Goal: Task Accomplishment & Management: Complete application form

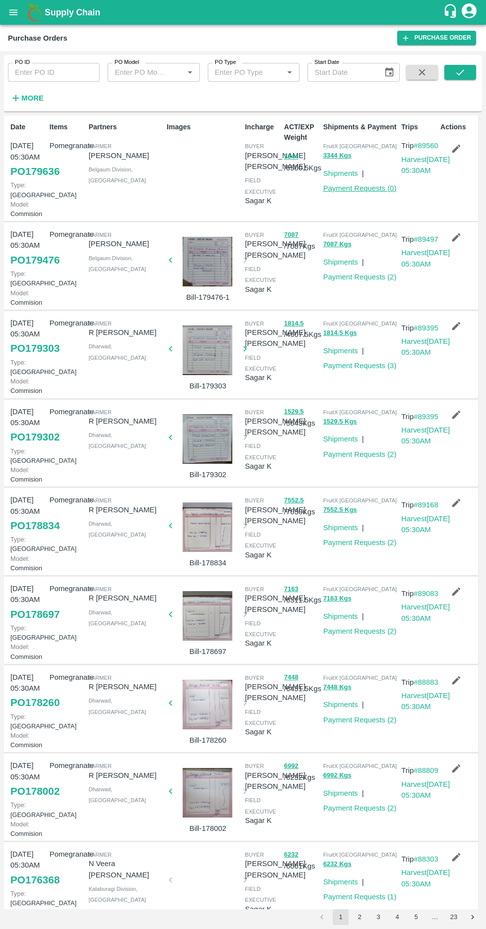
click at [363, 189] on link "Payment Requests ( 0 )" at bounding box center [359, 188] width 73 height 8
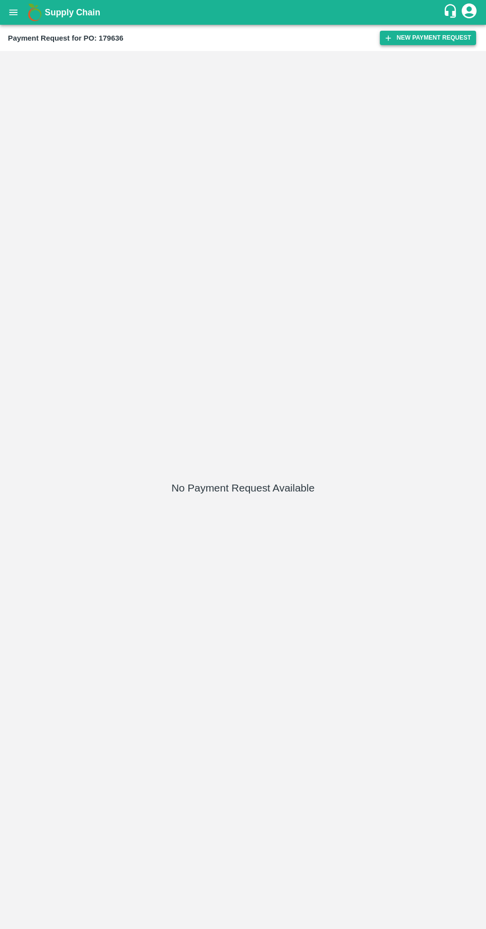
click at [413, 37] on button "New Payment Request" at bounding box center [428, 38] width 96 height 14
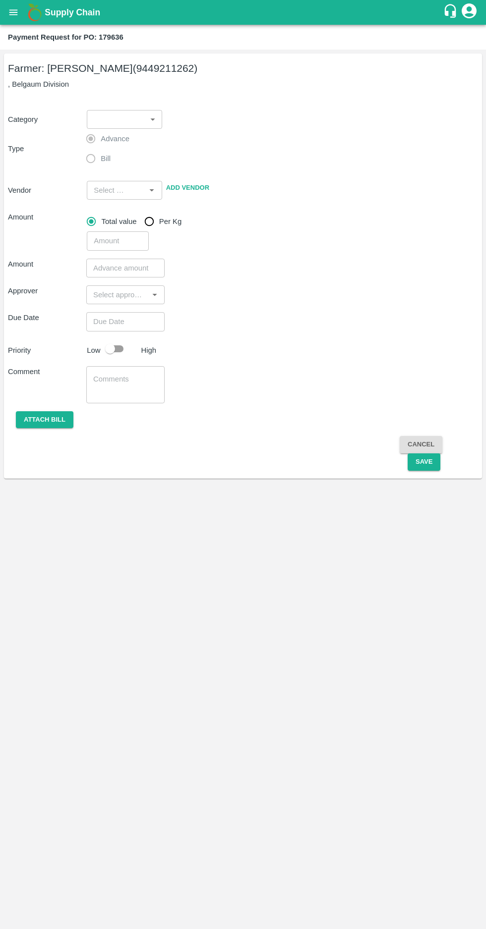
click at [129, 125] on body "Supply Chain Payment Request for PO: 179636 Farmer: Sandhya Kulkarni (944921126…" at bounding box center [243, 464] width 486 height 929
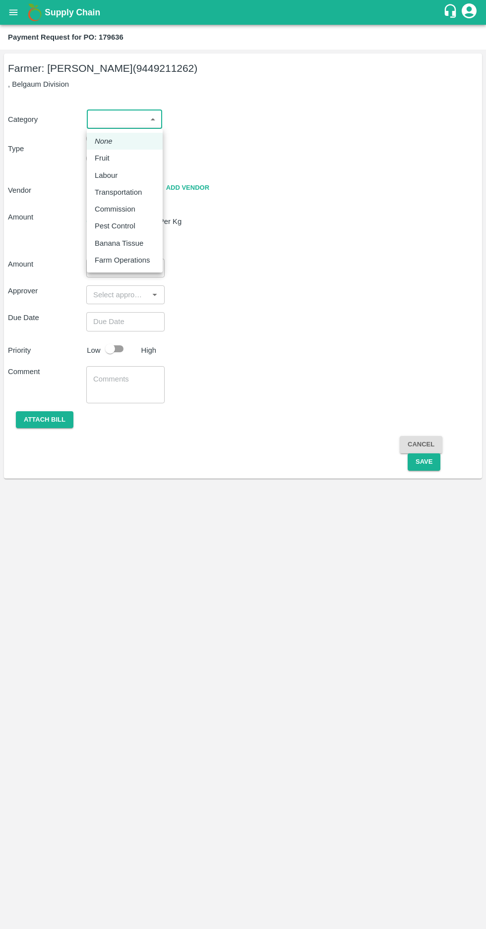
click at [100, 162] on p "Fruit" at bounding box center [102, 158] width 15 height 11
type input "1"
type input "Sandhya Kulkarni - 9449211262(Farmer)"
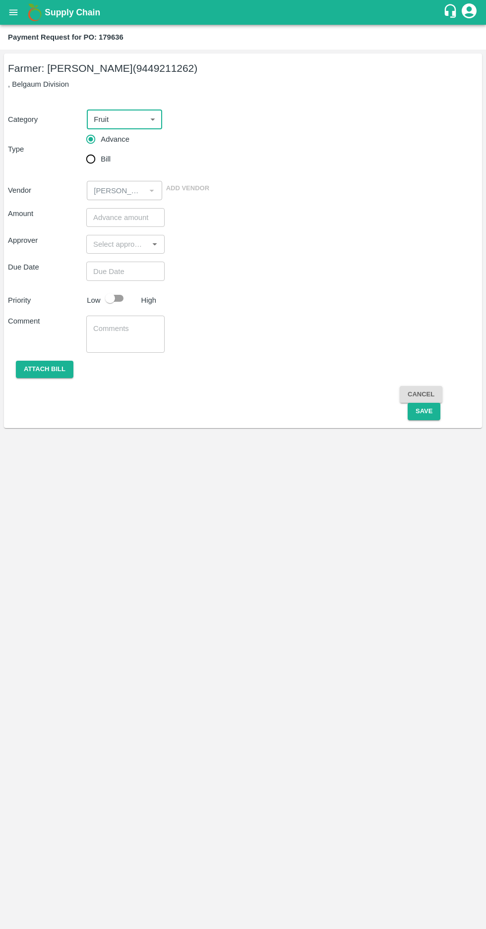
click at [90, 162] on input "Bill" at bounding box center [91, 159] width 20 height 20
radio input "true"
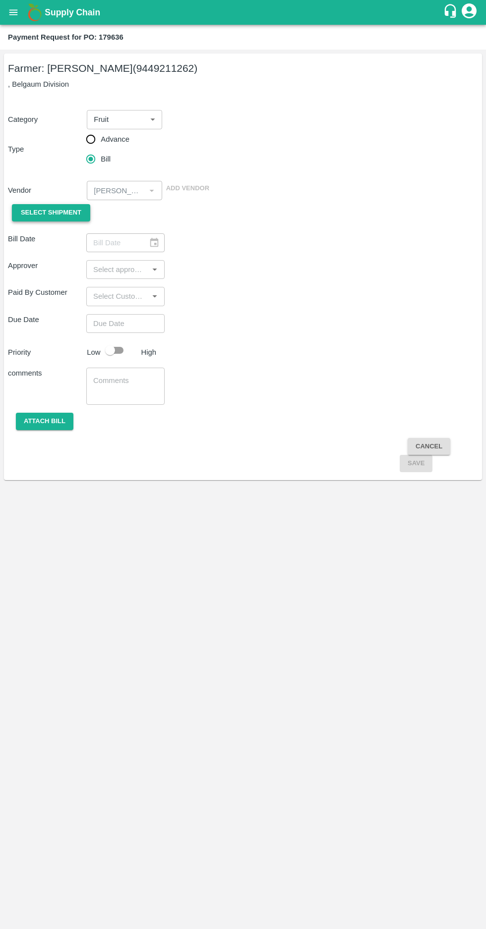
click at [37, 212] on span "Select Shipment" at bounding box center [51, 212] width 60 height 11
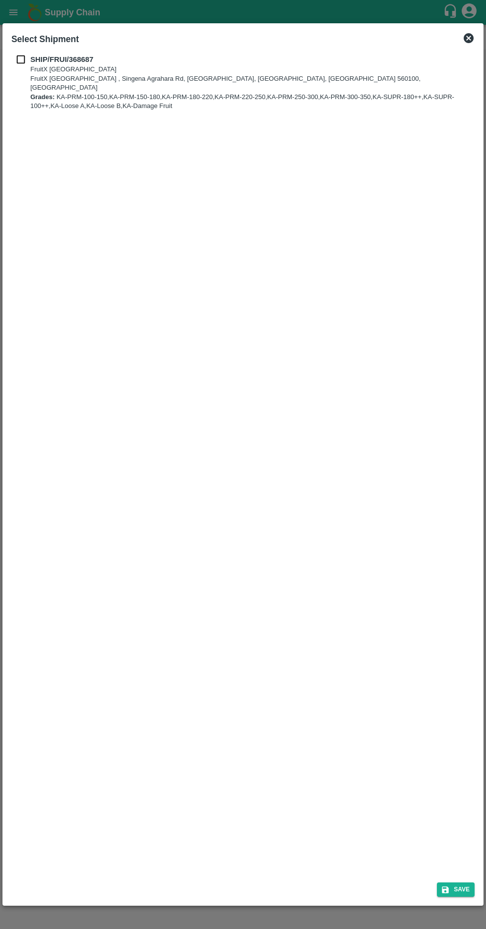
click at [20, 57] on input "checkbox" at bounding box center [20, 59] width 19 height 11
checkbox input "true"
click at [447, 890] on icon "submit" at bounding box center [445, 890] width 7 height 7
type input "07/10/2025"
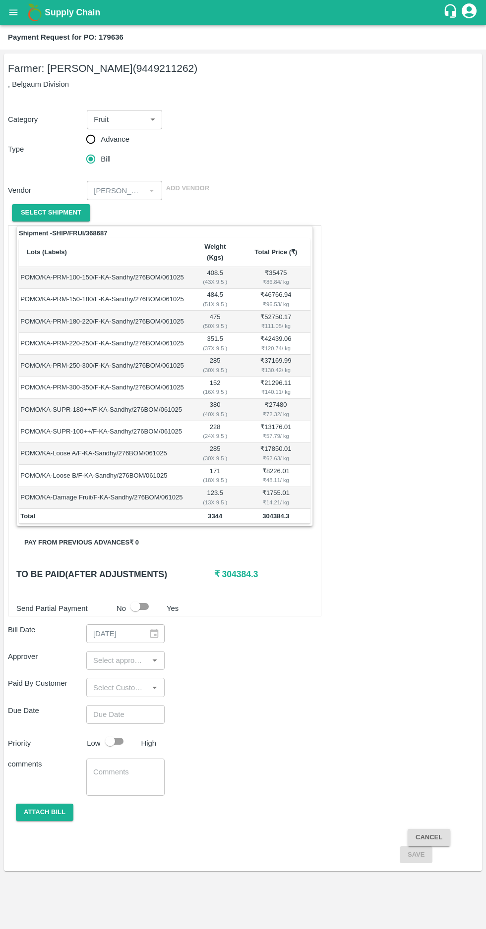
click at [122, 654] on input "input" at bounding box center [117, 660] width 56 height 13
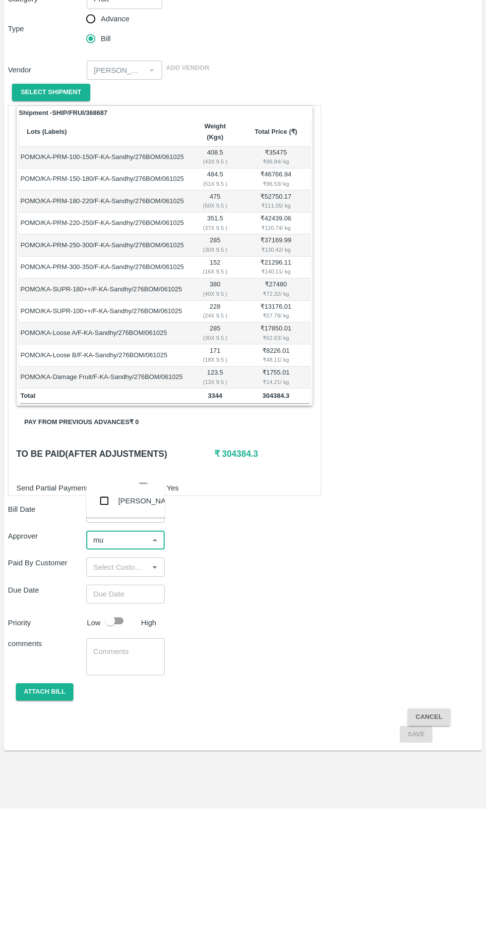
type input "muk"
click at [103, 616] on input "checkbox" at bounding box center [104, 621] width 20 height 20
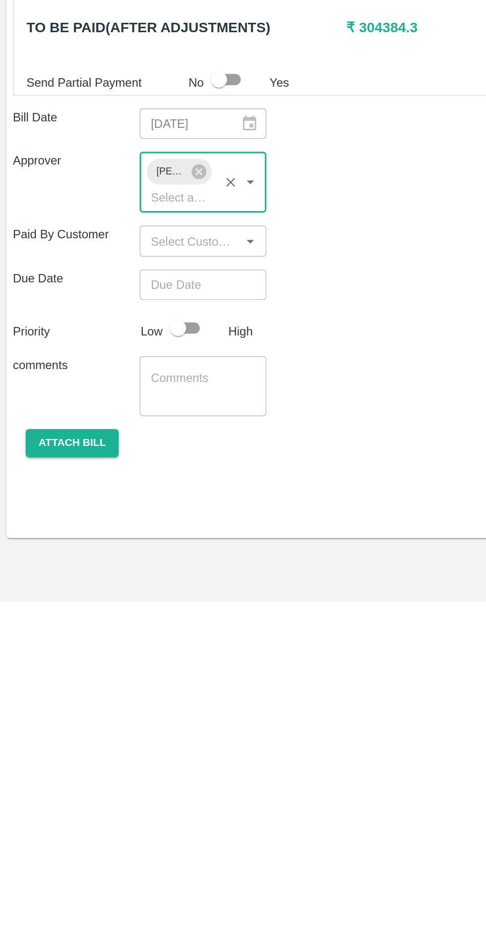
click at [110, 724] on input "Choose date" at bounding box center [121, 733] width 71 height 19
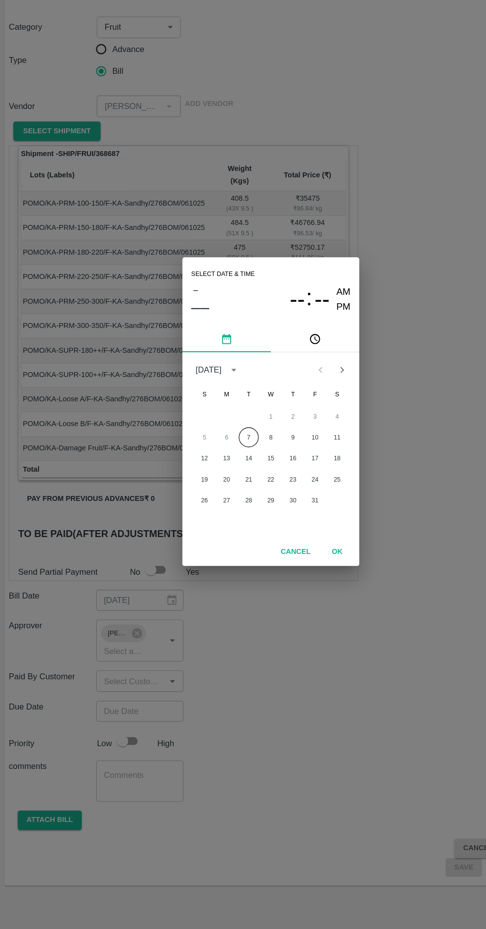
click at [223, 488] on button "7" at bounding box center [223, 488] width 18 height 18
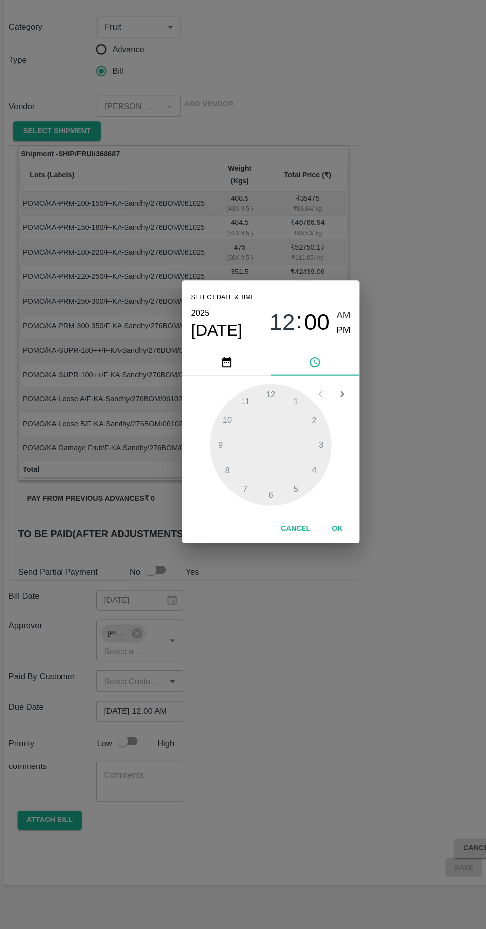
click at [308, 395] on span "PM" at bounding box center [308, 391] width 13 height 13
click at [246, 537] on div at bounding box center [242, 494] width 109 height 109
type input "07/10/2025 06:00 PM"
click at [304, 568] on button "OK" at bounding box center [302, 569] width 32 height 17
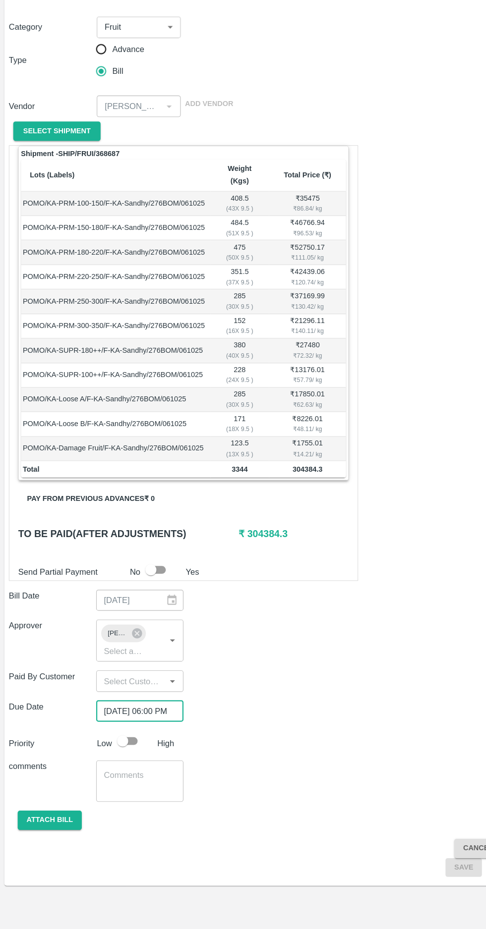
click at [120, 751] on input "checkbox" at bounding box center [110, 760] width 56 height 19
checkbox input "true"
click at [37, 823] on button "Attach bill" at bounding box center [44, 831] width 57 height 17
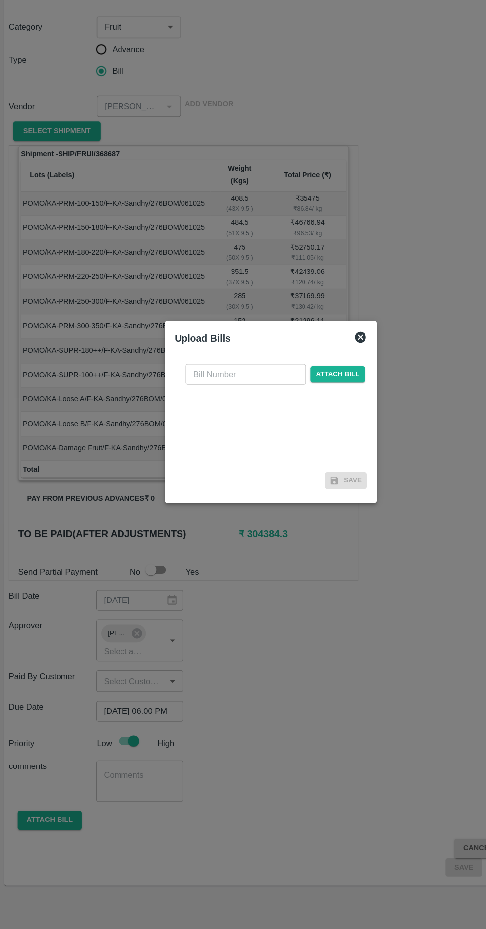
click at [187, 429] on input "text" at bounding box center [221, 431] width 108 height 19
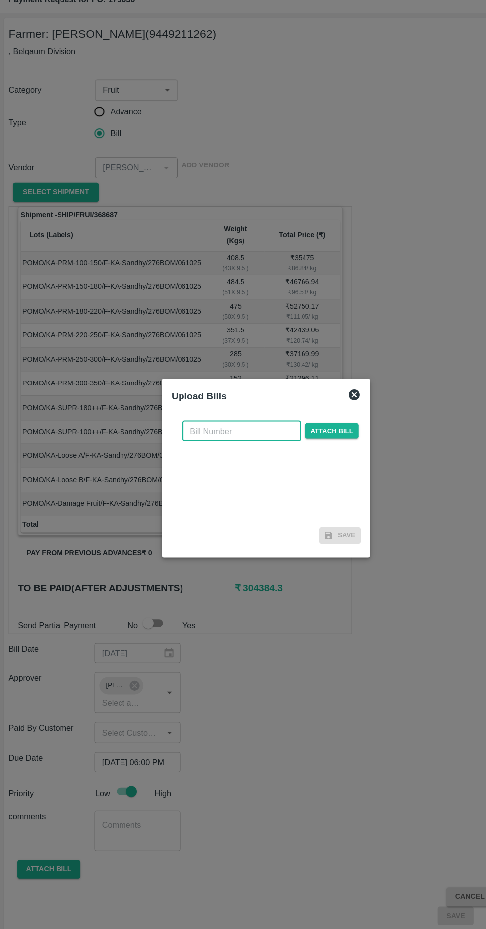
click at [213, 428] on input "text" at bounding box center [221, 431] width 108 height 19
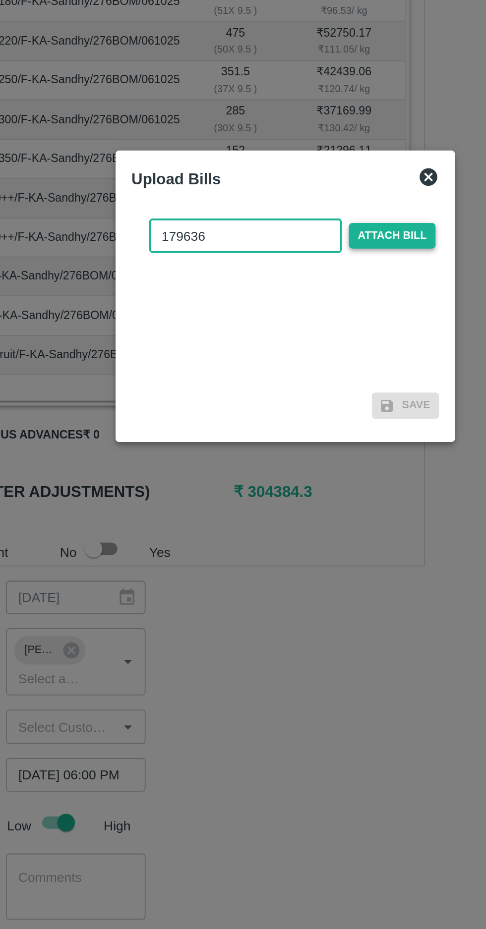
type input "179636"
click at [303, 433] on span "Attach bill" at bounding box center [303, 431] width 49 height 14
click at [0, 0] on input "Attach bill" at bounding box center [0, 0] width 0 height 0
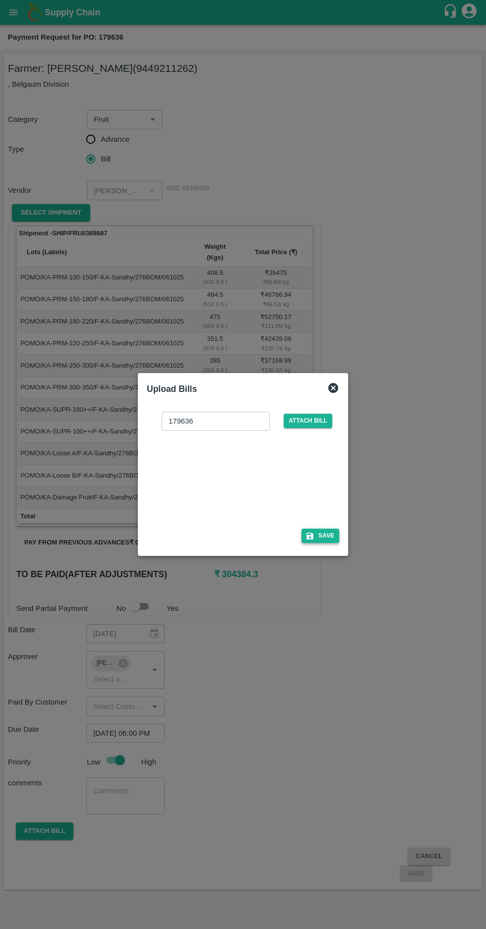
click at [333, 537] on button "Save" at bounding box center [320, 536] width 38 height 14
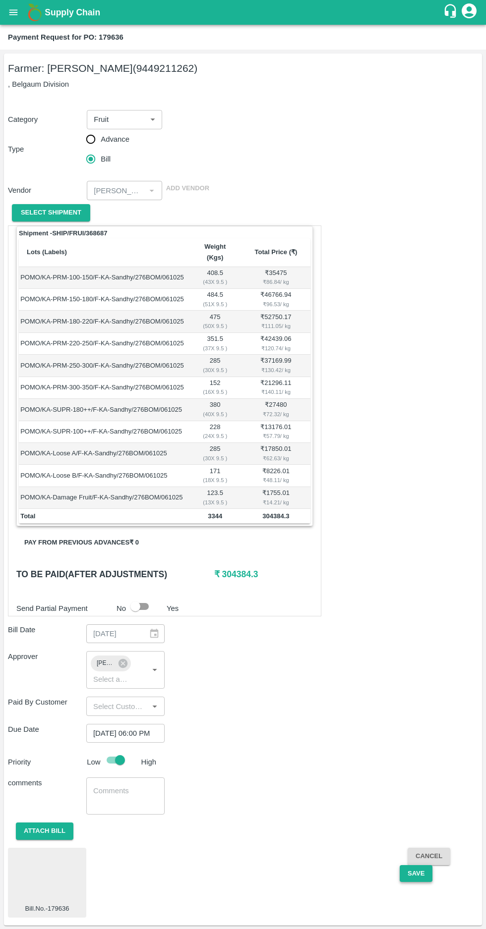
click at [416, 865] on button "Save" at bounding box center [415, 873] width 33 height 17
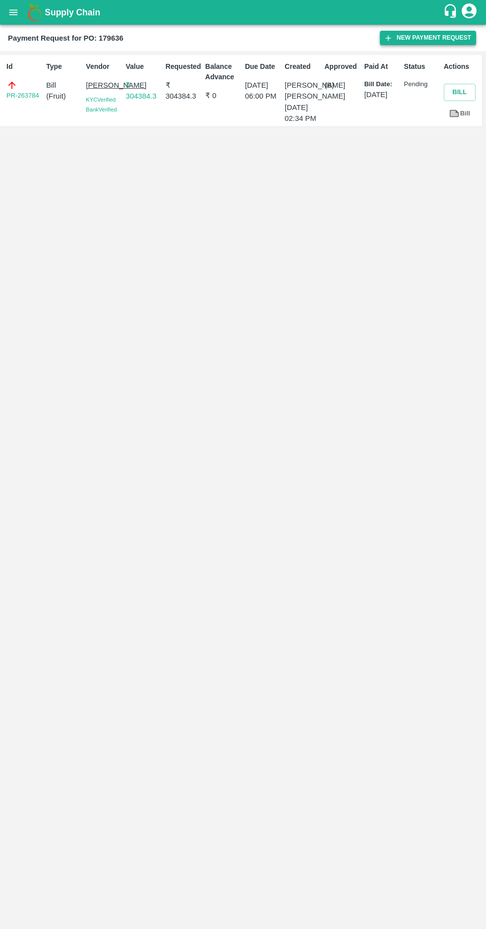
click at [407, 42] on button "New Payment Request" at bounding box center [428, 38] width 96 height 14
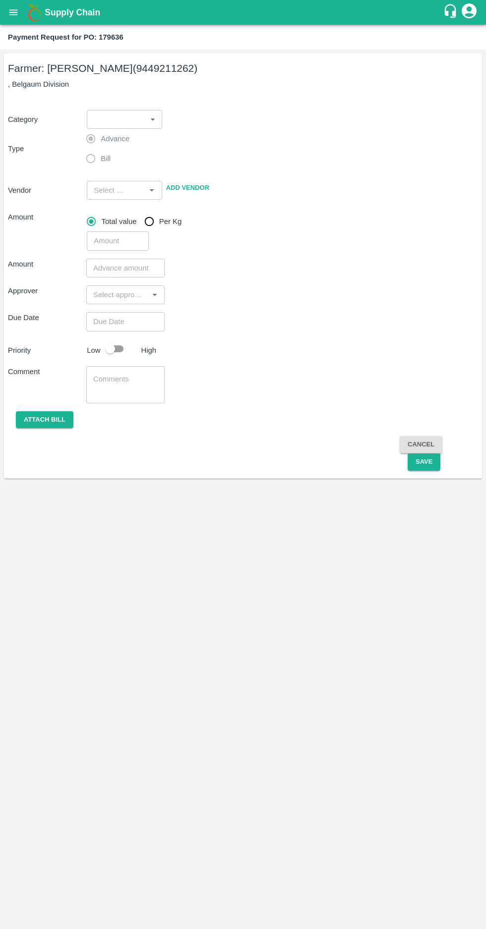
click at [111, 118] on body "Supply Chain Payment Request for PO: 179636 Farmer: Sandhya Kulkarni (944921126…" at bounding box center [243, 464] width 486 height 929
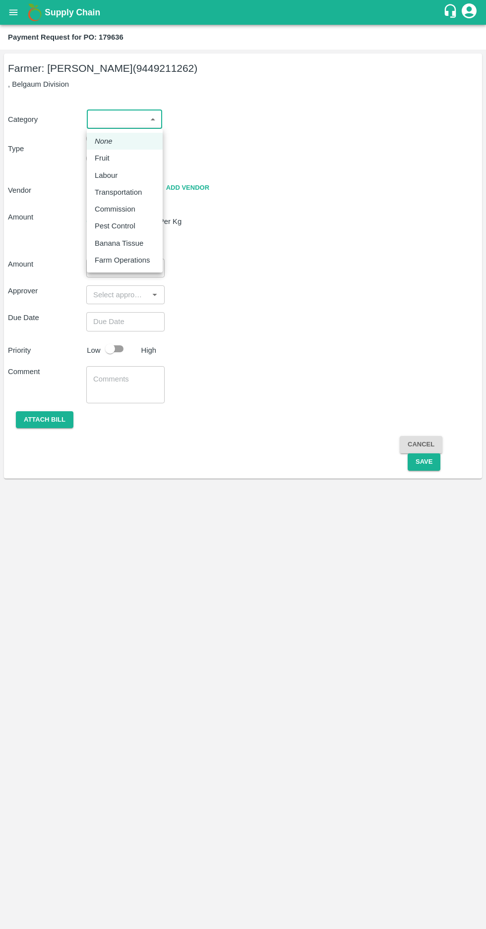
click at [100, 158] on p "Fruit" at bounding box center [102, 158] width 15 height 11
type input "1"
type input "Sandhya Kulkarni - 9449211262(Farmer)"
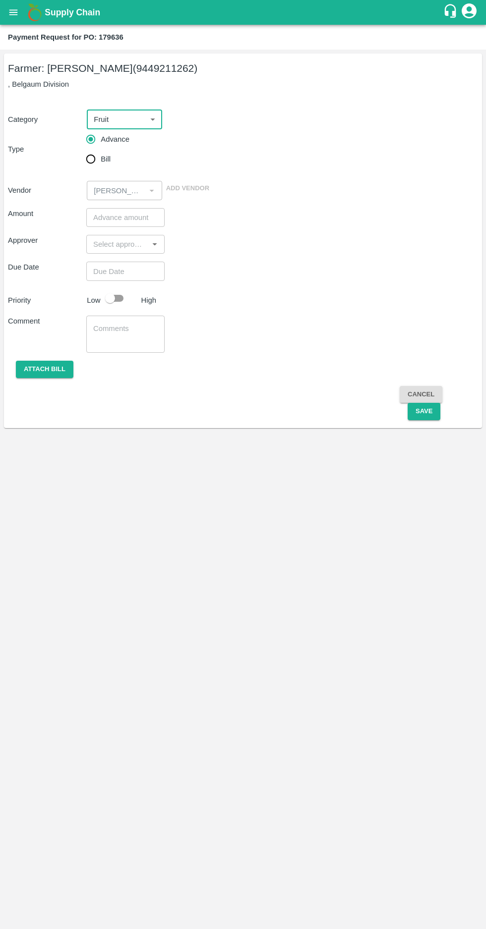
click at [123, 119] on body "Supply Chain Payment Request for PO: 179636 Farmer: Sandhya Kulkarni (944921126…" at bounding box center [243, 464] width 486 height 929
click at [110, 211] on p "Commission" at bounding box center [115, 209] width 41 height 11
type input "6"
radio input "false"
radio input "true"
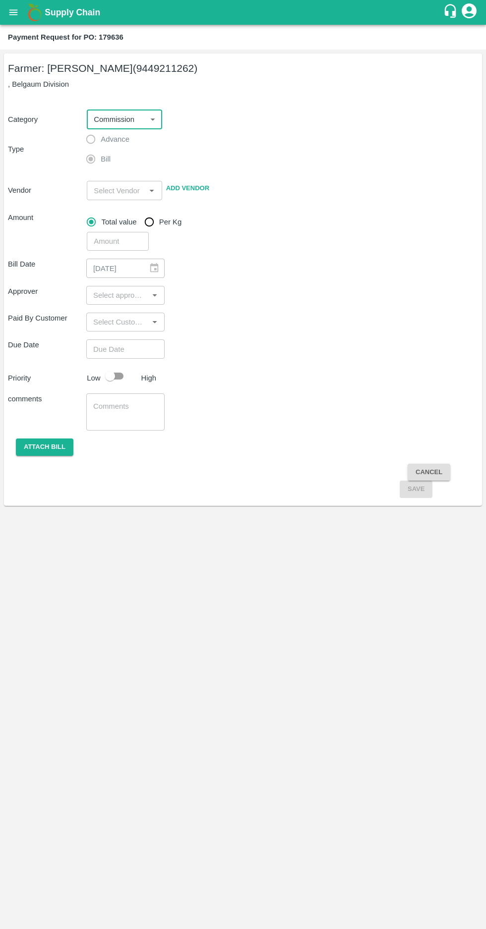
click at [126, 190] on input "input" at bounding box center [116, 190] width 53 height 13
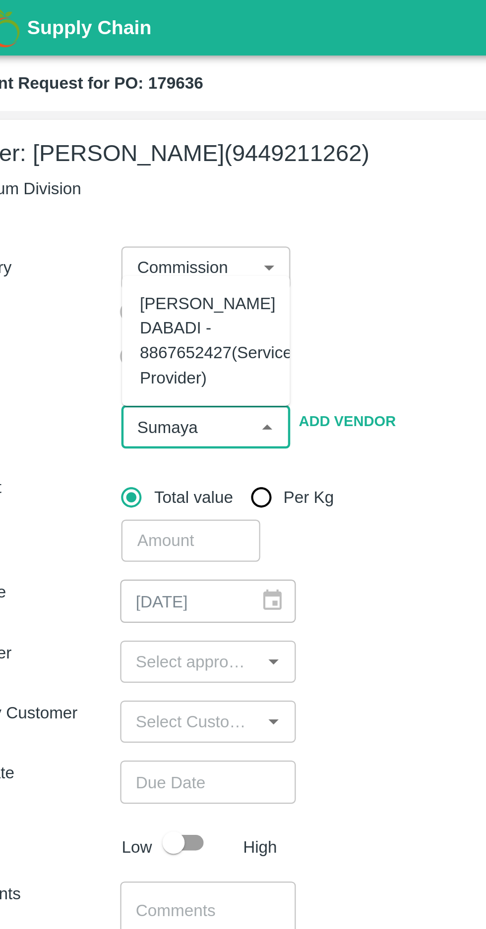
click at [121, 138] on div "SUMAYA HUSENSAB DABADI - 8867652427(Service Provider)" at bounding box center [129, 152] width 68 height 44
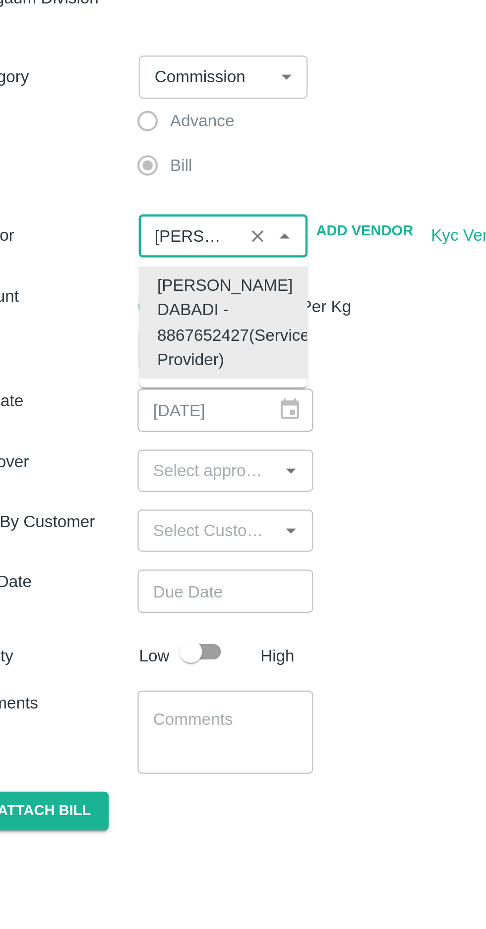
click at [116, 245] on div "SUMAYA HUSENSAB DABADI - 8867652427(Service Provider)" at bounding box center [129, 229] width 68 height 44
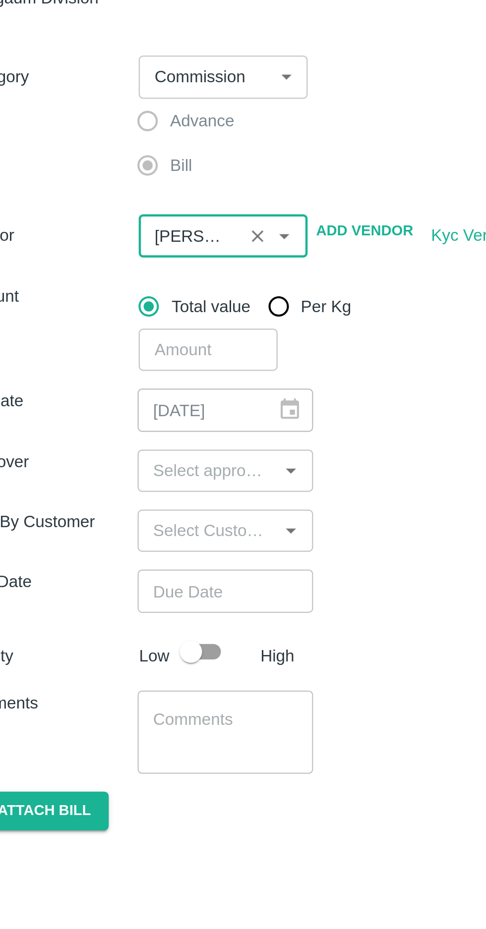
click at [110, 188] on input "input" at bounding box center [110, 190] width 40 height 13
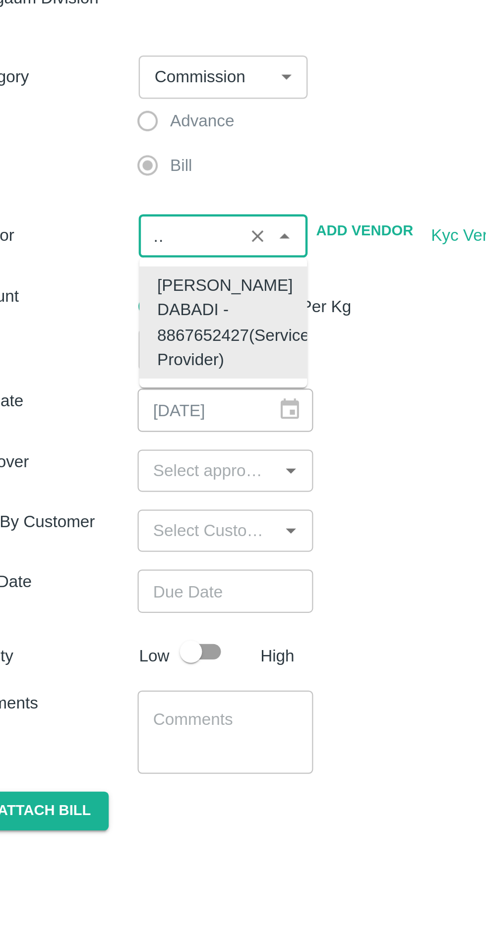
scroll to position [0, 167]
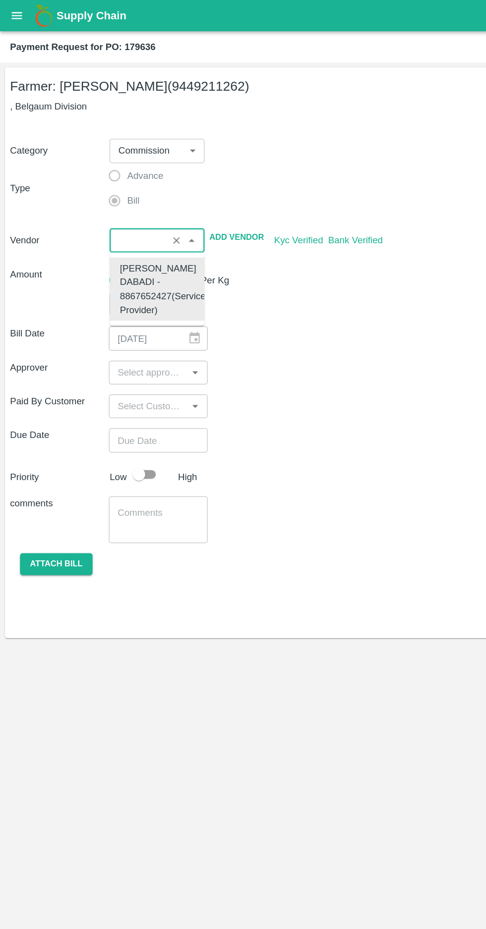
type input "SUMAYA HUSENSAB DABADI - 8867652427(Service Provider)"
click at [282, 274] on div "Bill Date 06/10/2025 ​" at bounding box center [243, 268] width 470 height 19
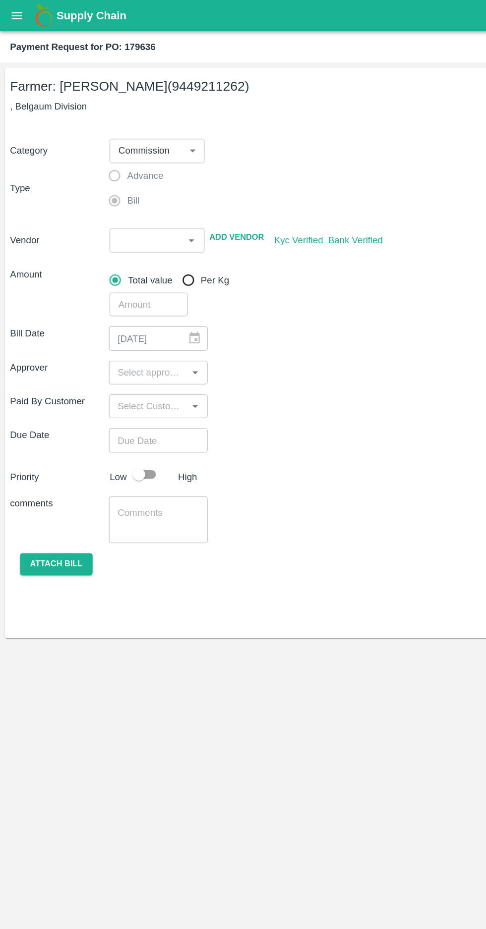
scroll to position [0, 0]
click at [120, 190] on input "input" at bounding box center [110, 190] width 40 height 13
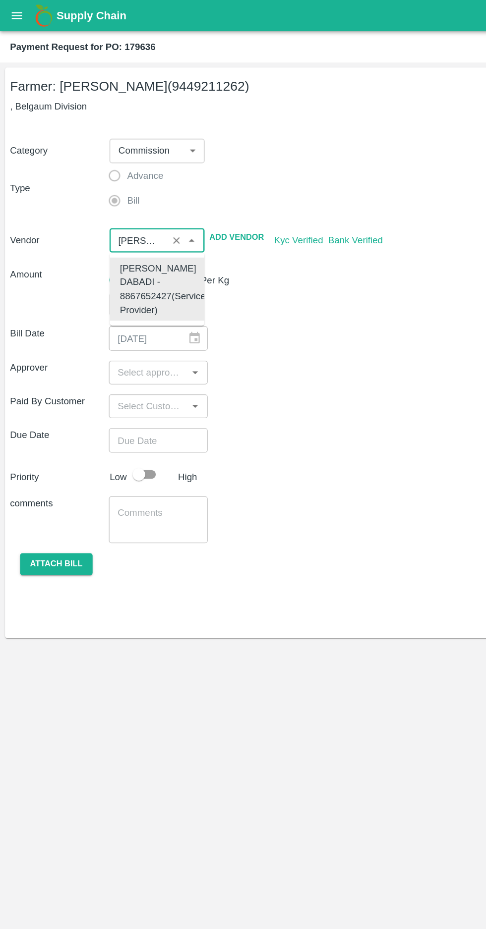
click at [303, 333] on div "Bill Date 06/10/2025 ​ Approver ​ Paid By Customer ​ Due Date ​ Priority Low Hi…" at bounding box center [243, 374] width 470 height 247
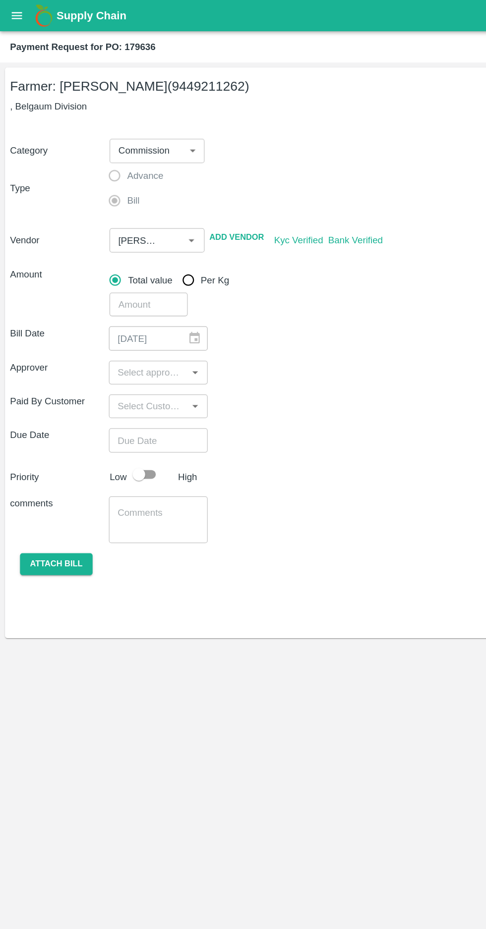
click at [107, 243] on input "number" at bounding box center [118, 241] width 62 height 19
click at [113, 242] on input "number" at bounding box center [118, 241] width 62 height 19
type input "3320"
click at [107, 293] on input "input" at bounding box center [117, 295] width 56 height 13
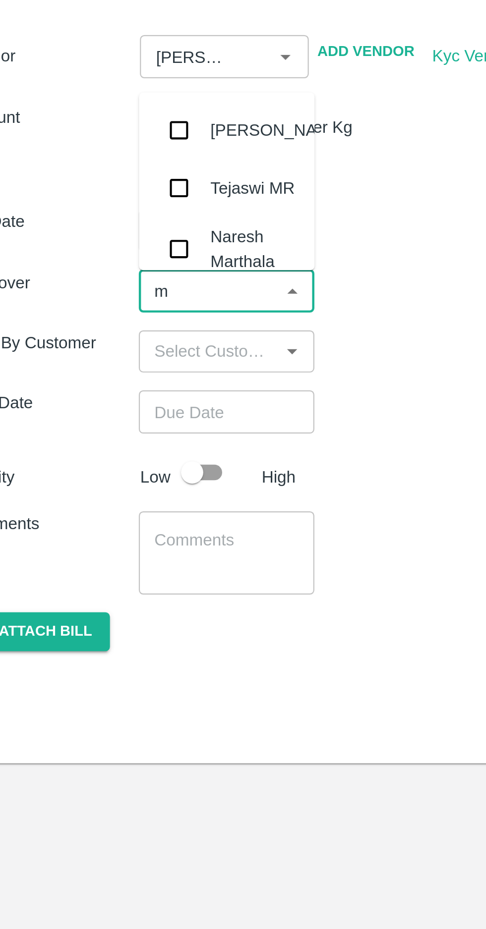
type input "mu"
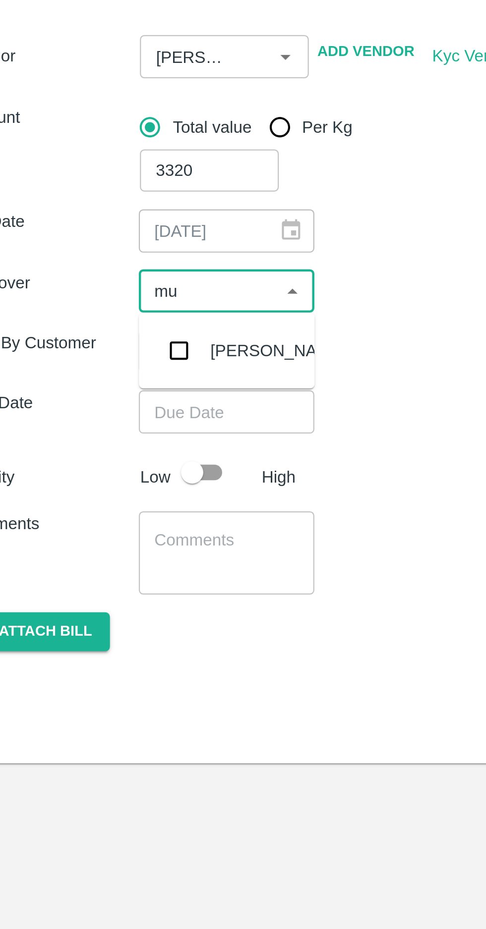
click at [103, 321] on input "checkbox" at bounding box center [104, 322] width 20 height 20
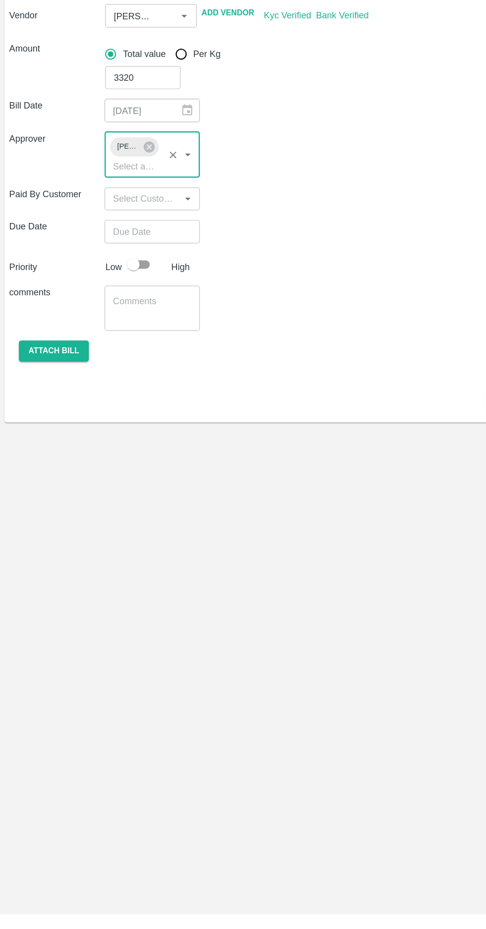
click at [113, 368] on input "Choose date" at bounding box center [121, 367] width 71 height 19
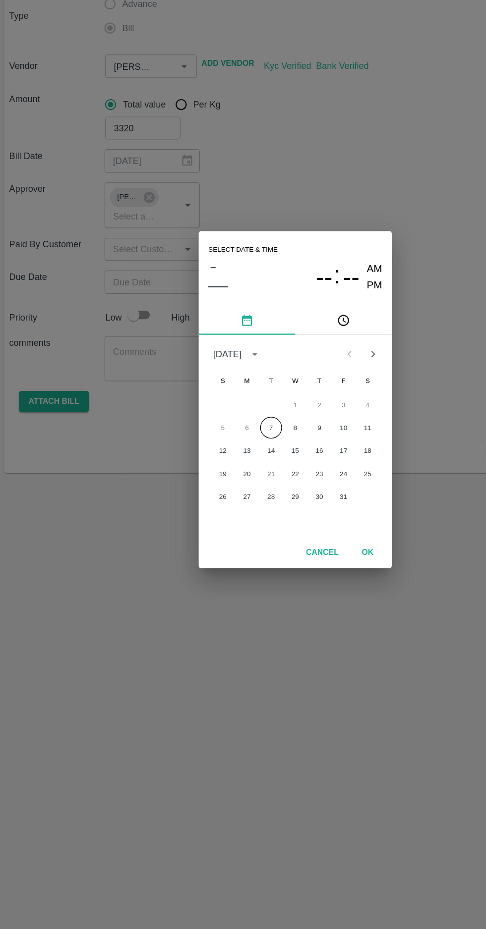
click at [223, 488] on button "7" at bounding box center [223, 488] width 18 height 18
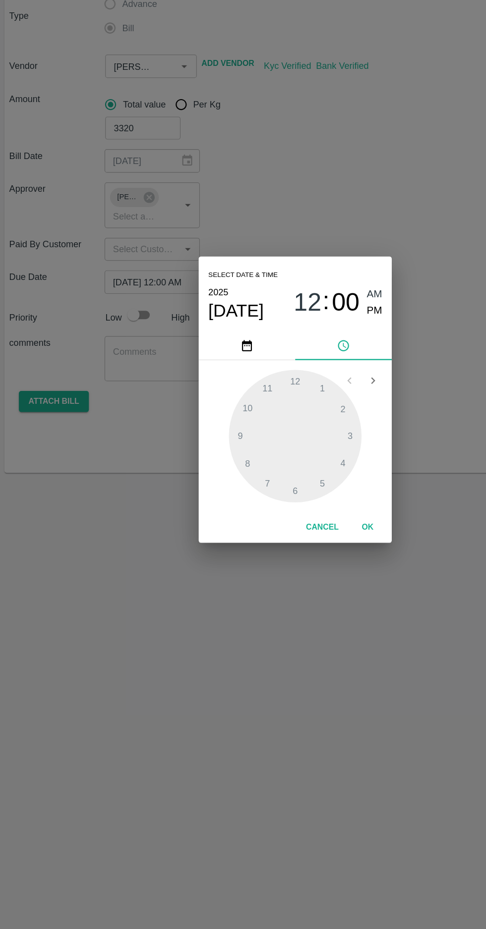
click at [306, 390] on span "PM" at bounding box center [308, 391] width 13 height 13
click at [244, 538] on div at bounding box center [242, 494] width 109 height 109
type input "07/10/2025 06:00 PM"
click at [302, 569] on button "OK" at bounding box center [302, 569] width 32 height 17
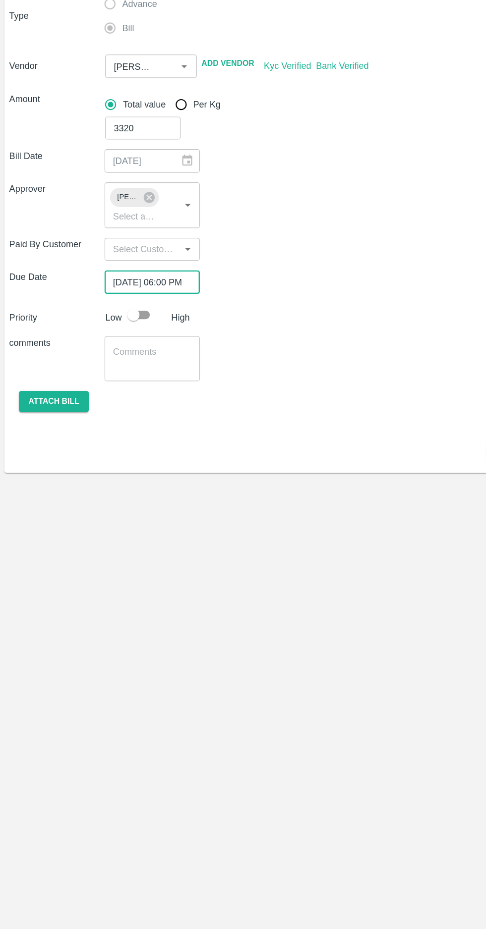
scroll to position [0, 7]
click at [121, 396] on input "checkbox" at bounding box center [110, 395] width 56 height 19
checkbox input "true"
click at [45, 462] on button "Attach bill" at bounding box center [44, 465] width 57 height 17
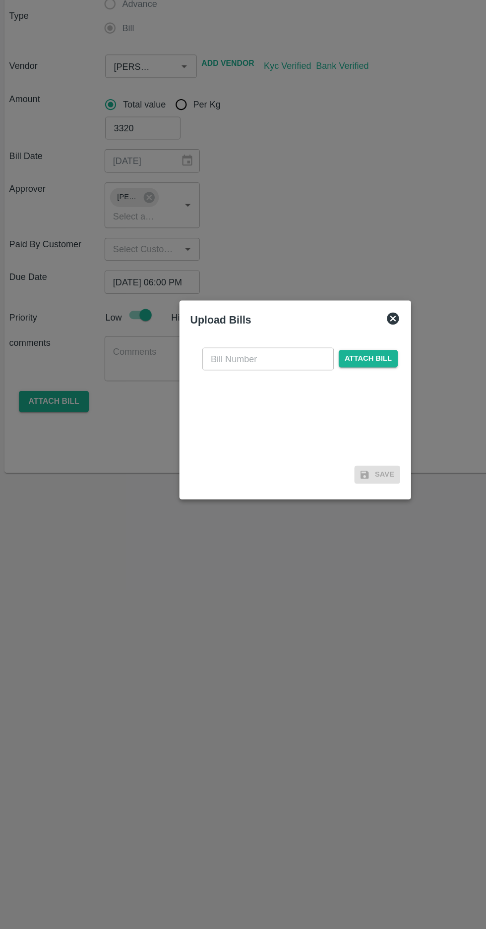
click at [178, 429] on input "text" at bounding box center [221, 431] width 108 height 19
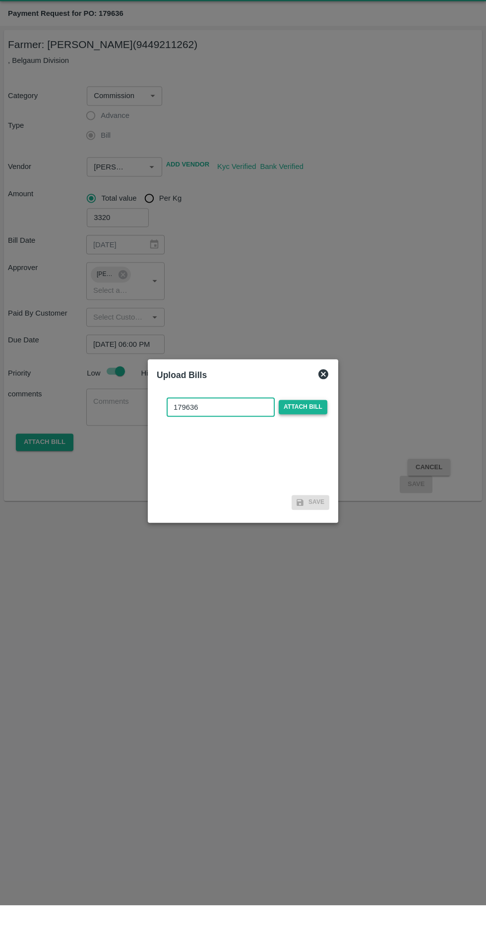
type input "179636"
click at [306, 432] on span "Attach bill" at bounding box center [303, 431] width 49 height 14
click at [0, 0] on input "Attach bill" at bounding box center [0, 0] width 0 height 0
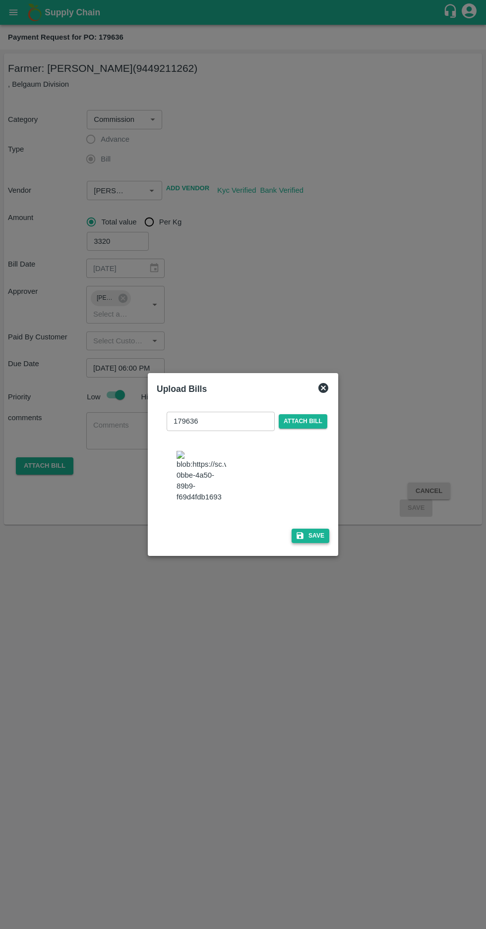
click at [314, 543] on button "Save" at bounding box center [310, 536] width 38 height 14
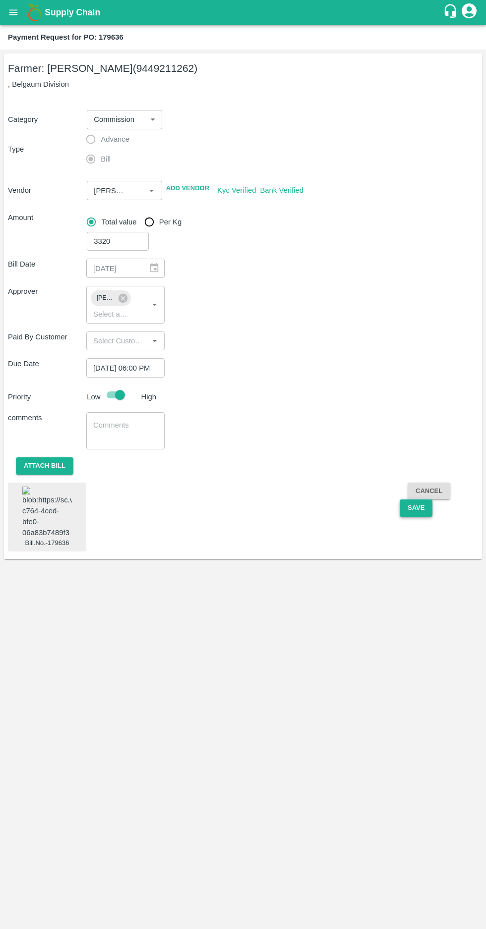
click at [415, 508] on button "Save" at bounding box center [415, 508] width 33 height 17
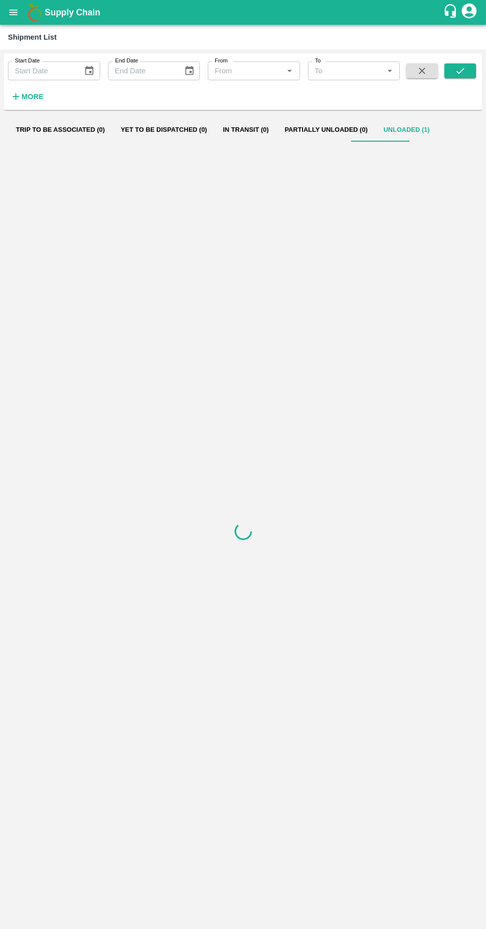
click at [11, 12] on icon "open drawer" at bounding box center [13, 11] width 8 height 5
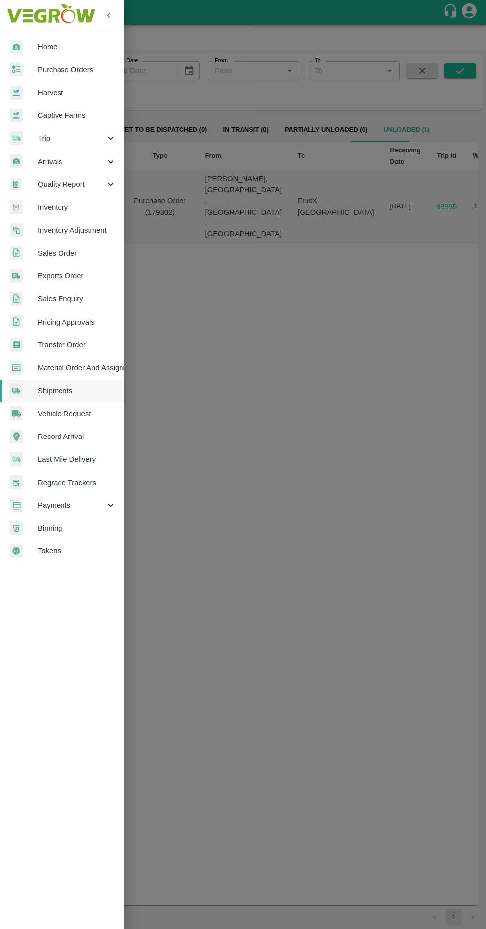
click at [59, 65] on span "Purchase Orders" at bounding box center [77, 69] width 78 height 11
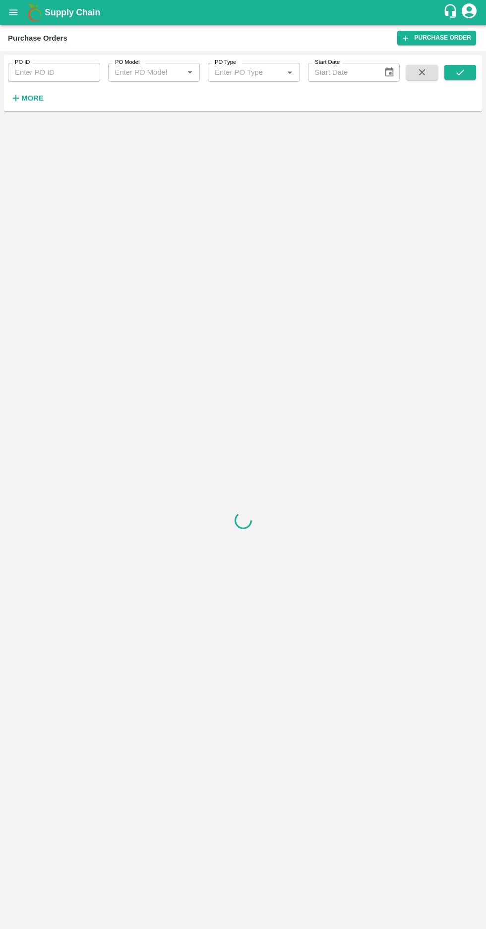
click at [28, 95] on strong "More" at bounding box center [32, 98] width 22 height 8
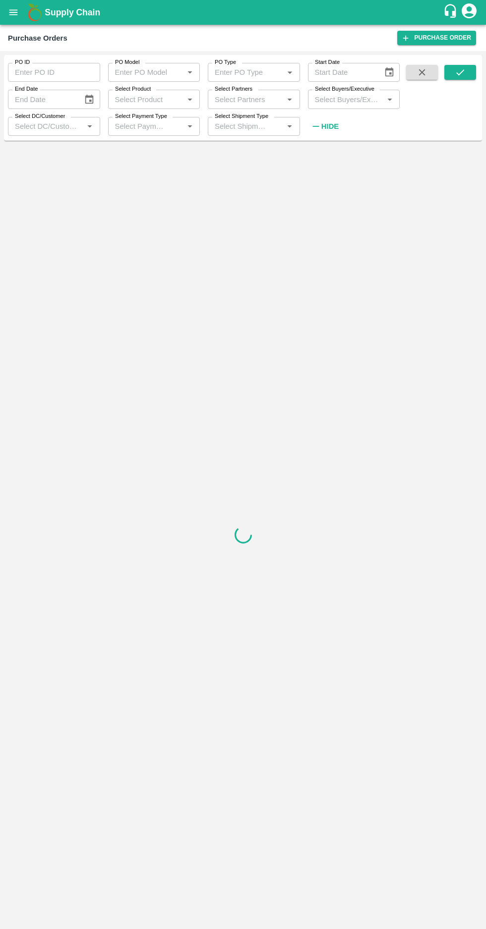
click at [334, 99] on input "Select Buyers/Executive" at bounding box center [346, 99] width 70 height 13
type input "afza"
click at [324, 150] on input "checkbox" at bounding box center [329, 151] width 20 height 20
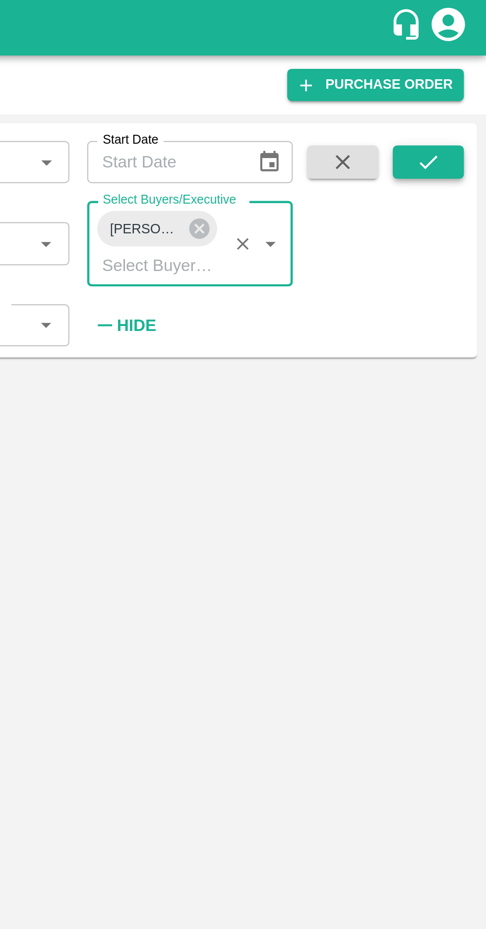
click at [456, 75] on icon "submit" at bounding box center [459, 72] width 11 height 11
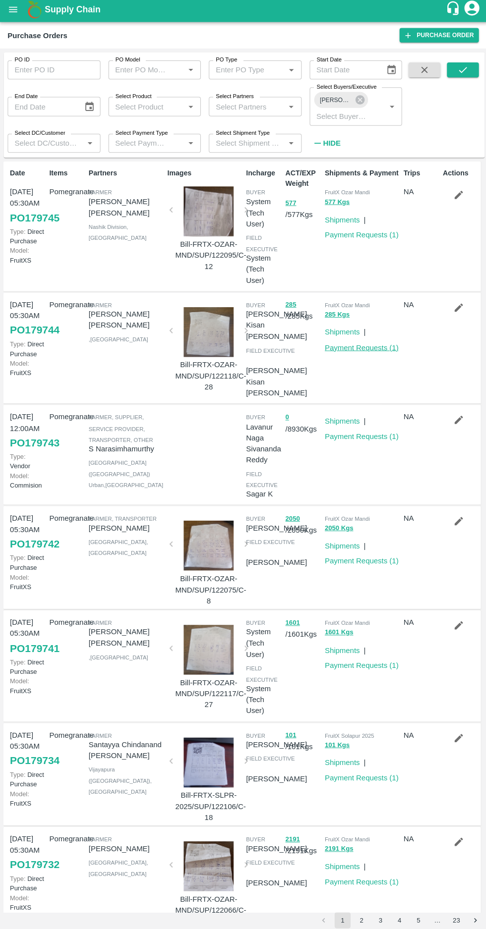
click at [354, 349] on link "Payment Requests ( 1 )" at bounding box center [359, 348] width 73 height 8
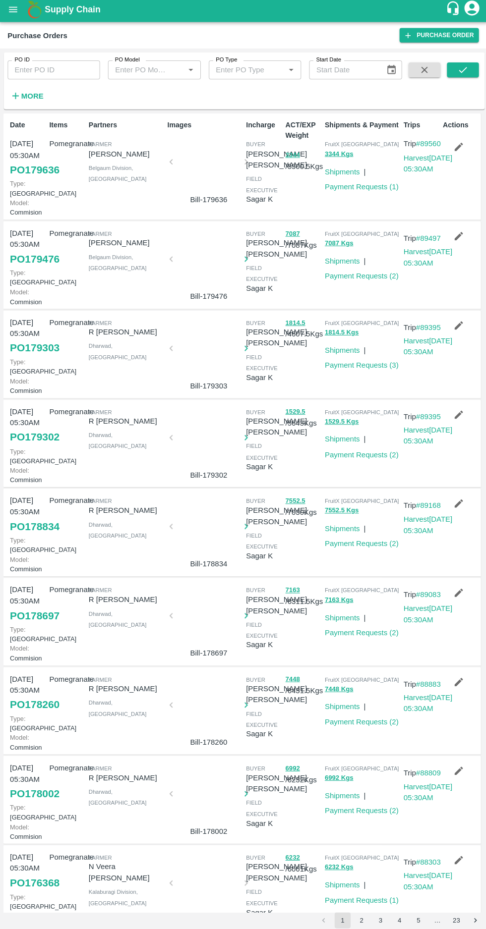
click at [432, 72] on button "button" at bounding box center [422, 72] width 32 height 15
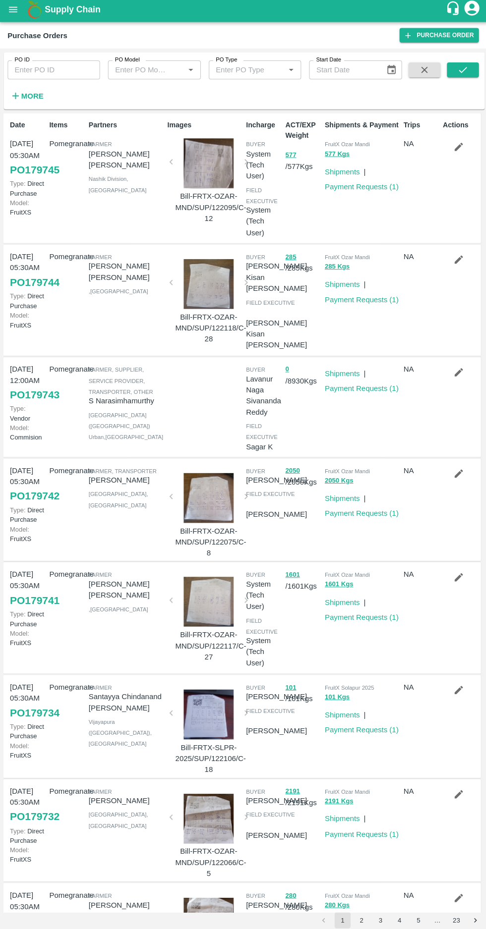
click at [20, 95] on icon "button" at bounding box center [15, 98] width 11 height 11
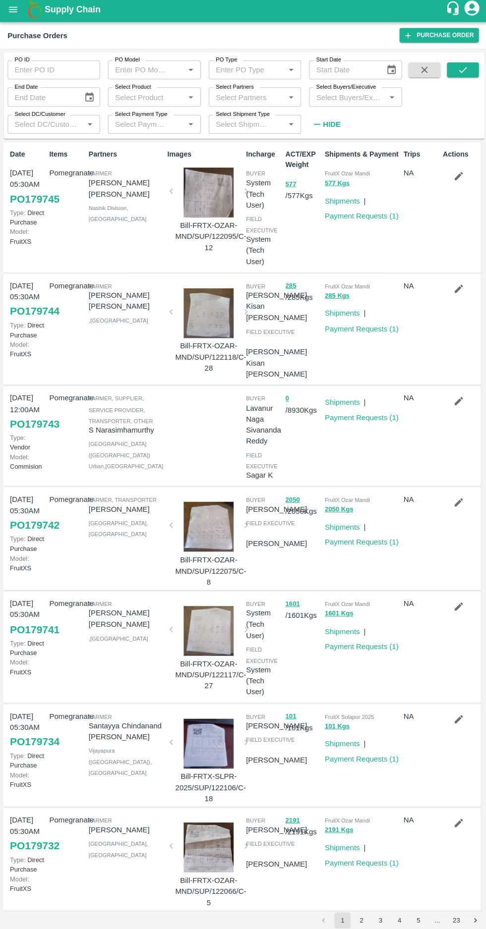
click at [334, 99] on input "Select Buyers/Executive" at bounding box center [344, 99] width 69 height 13
type input "afza"
click at [325, 157] on input "checkbox" at bounding box center [329, 151] width 20 height 20
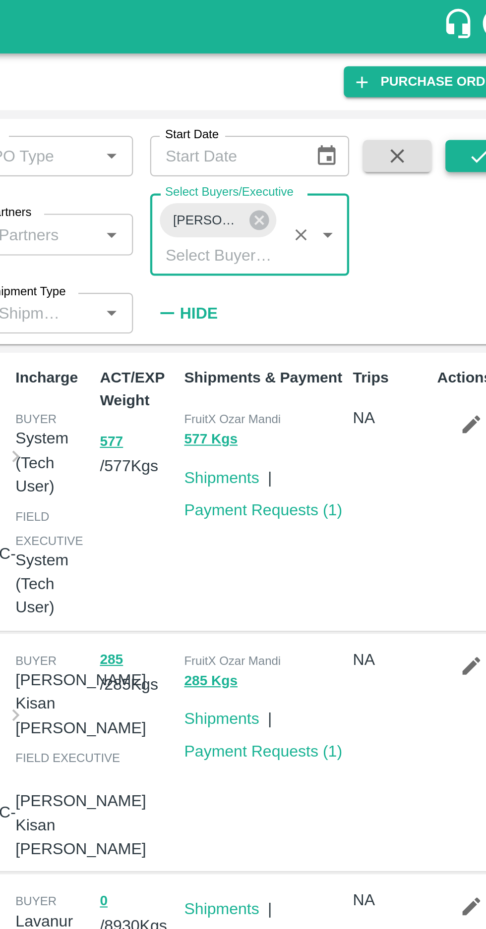
click at [463, 77] on icon "submit" at bounding box center [459, 72] width 11 height 11
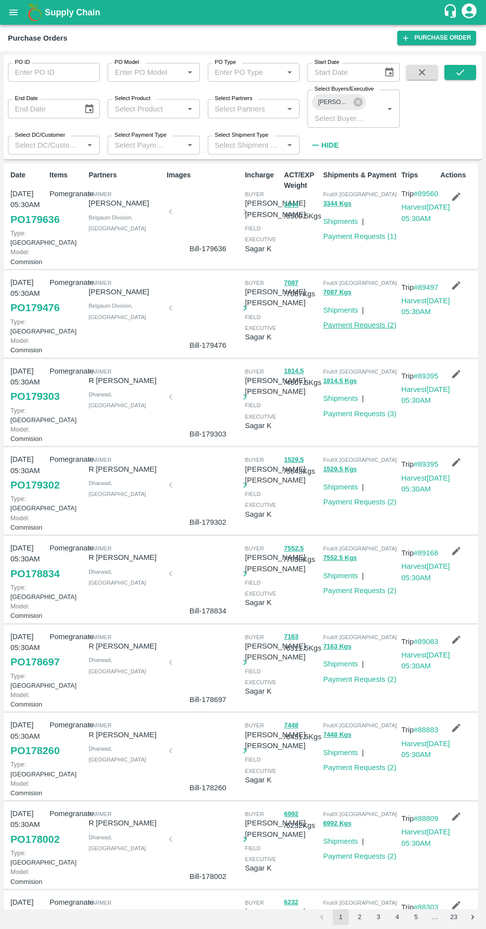
click at [362, 329] on link "Payment Requests ( 2 )" at bounding box center [359, 325] width 73 height 8
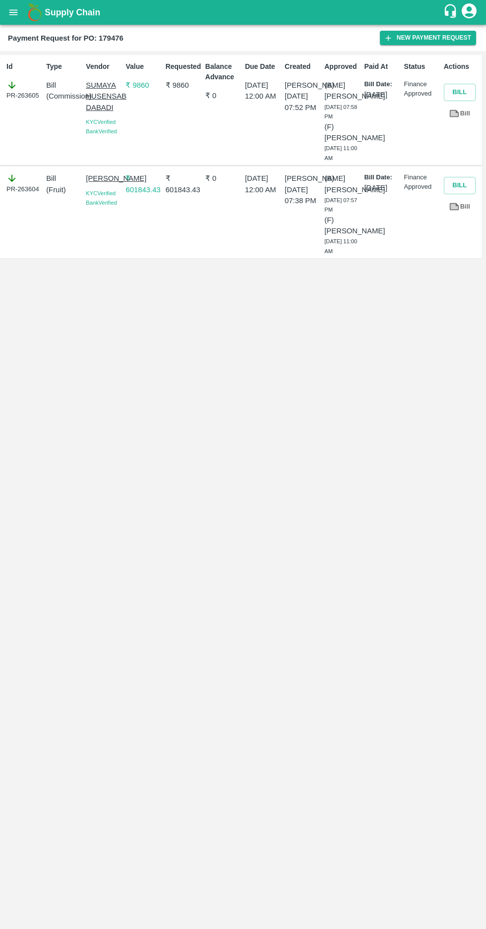
click at [97, 110] on p "SUMAYA HUSENSAB DABADI" at bounding box center [104, 96] width 36 height 33
